Goal: Navigation & Orientation: Find specific page/section

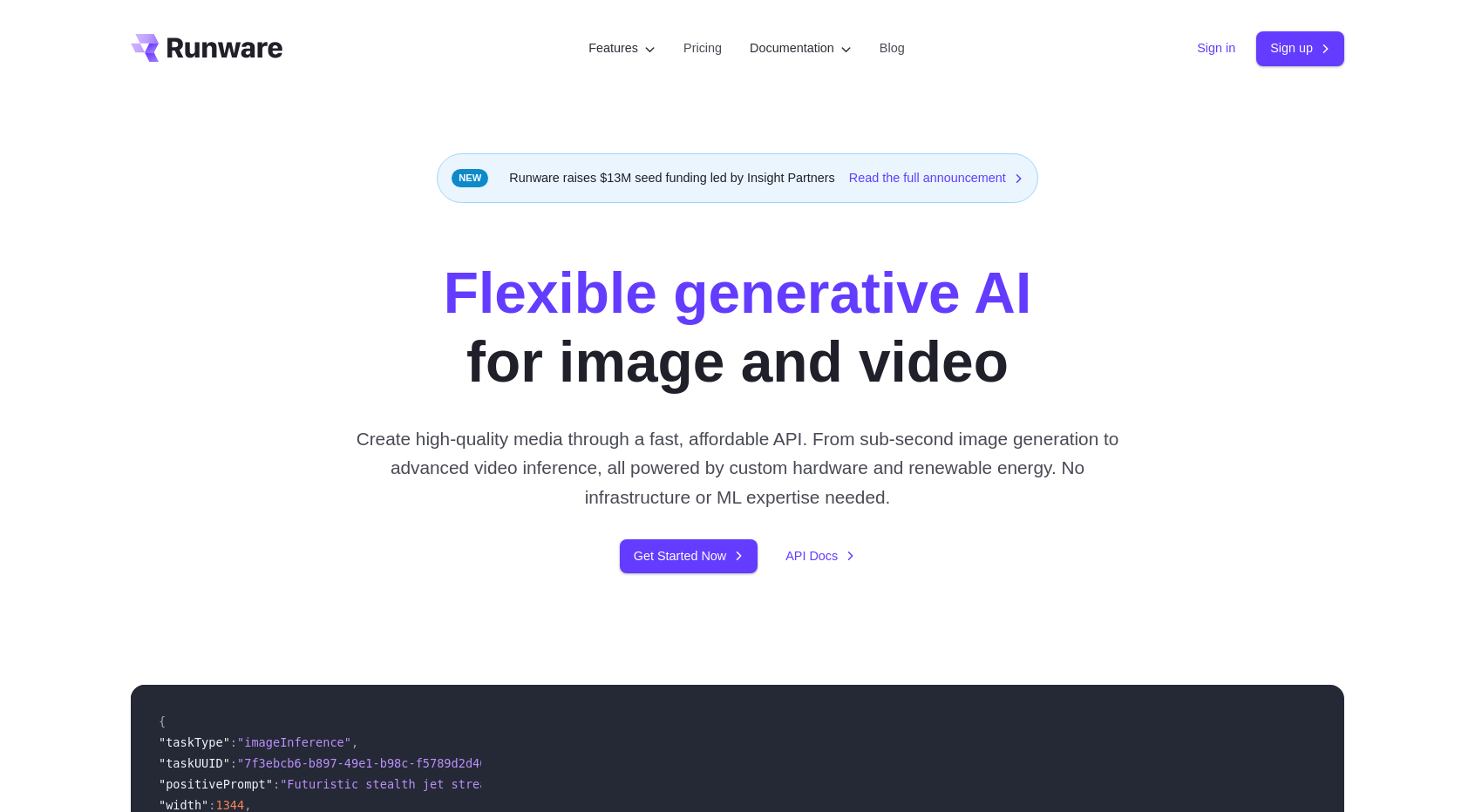
click at [1203, 58] on link "Sign in" at bounding box center [1216, 49] width 39 height 20
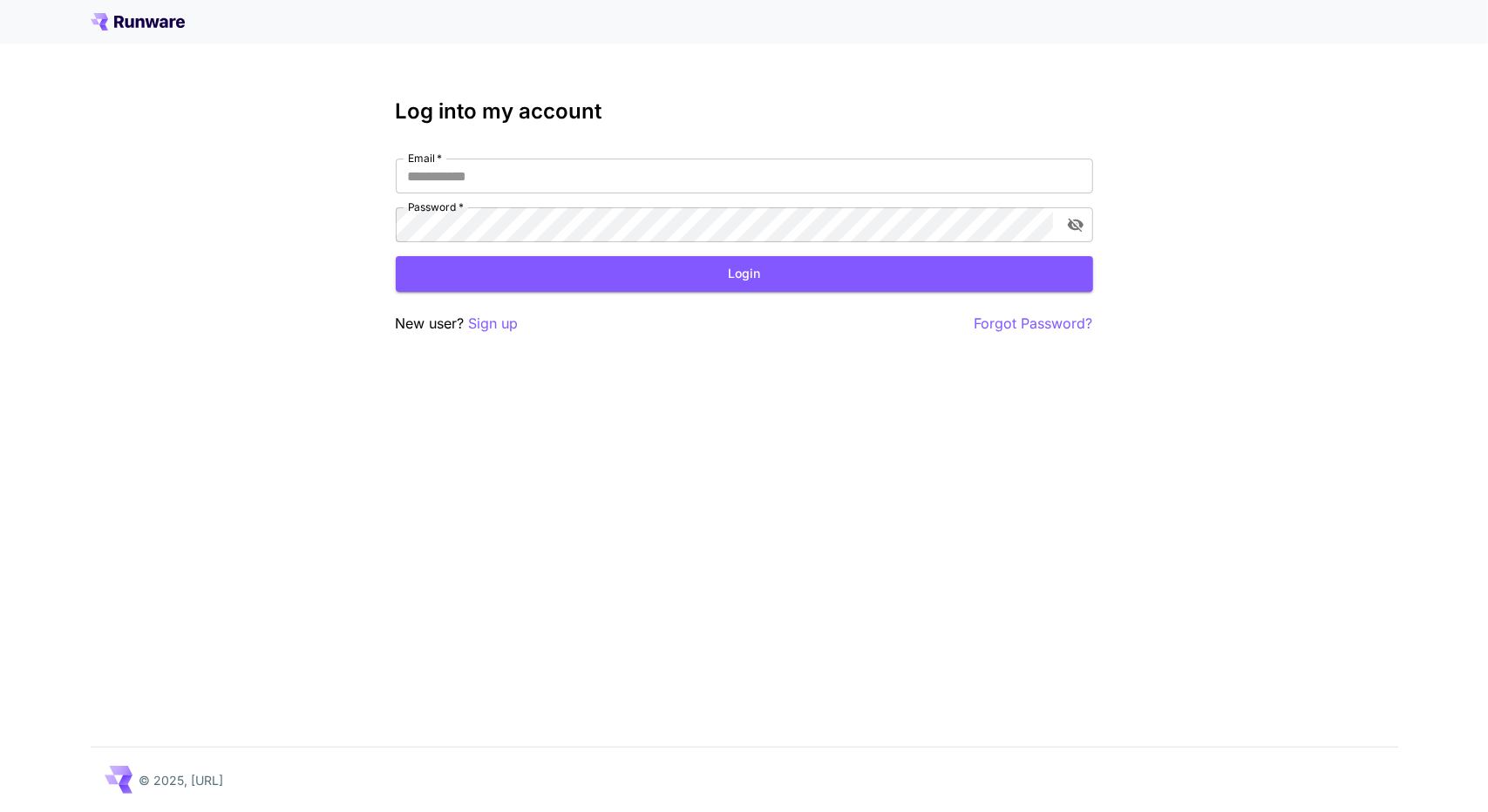
type input "**********"
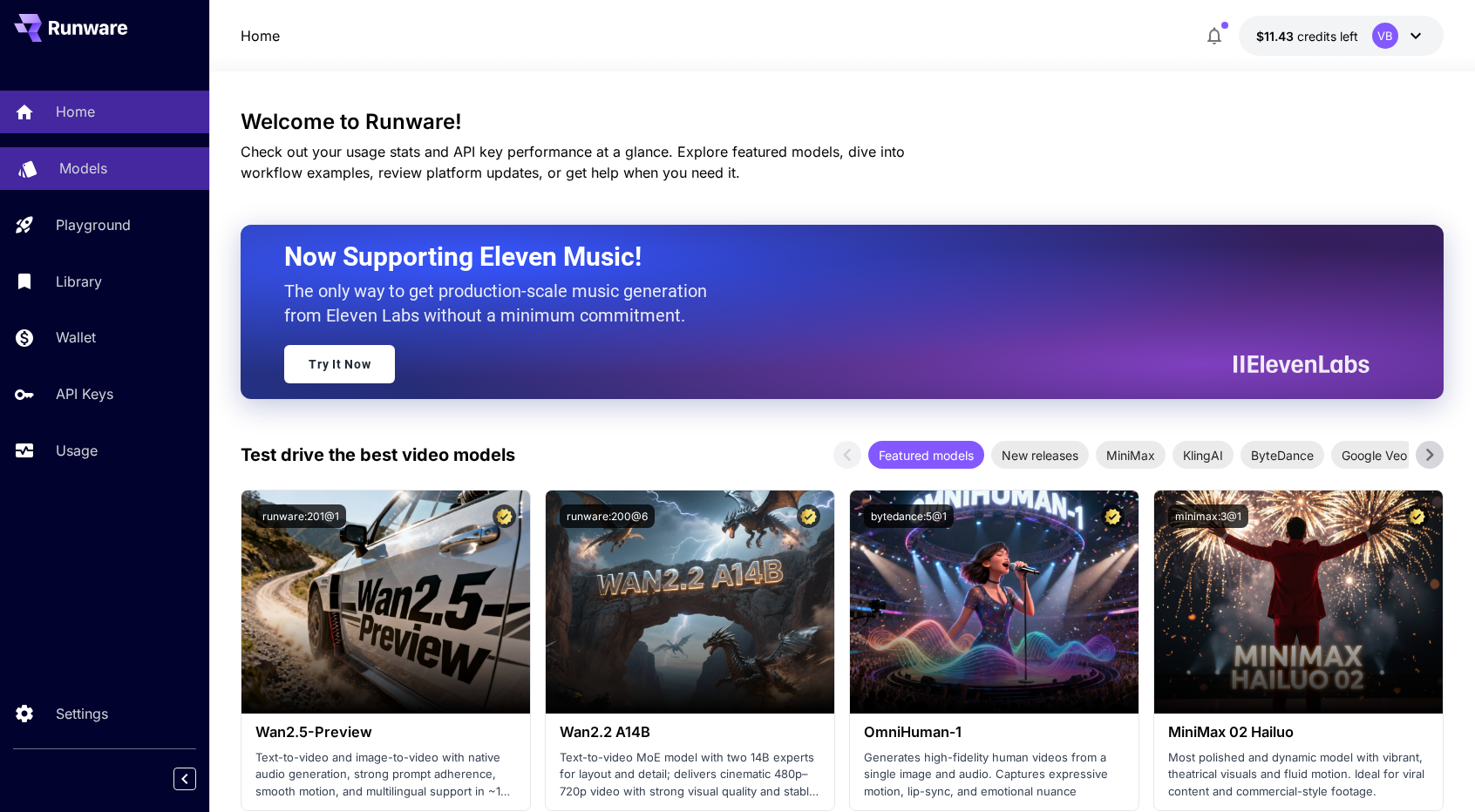
click at [104, 154] on link "Models" at bounding box center [104, 168] width 209 height 42
